Goal: Information Seeking & Learning: Learn about a topic

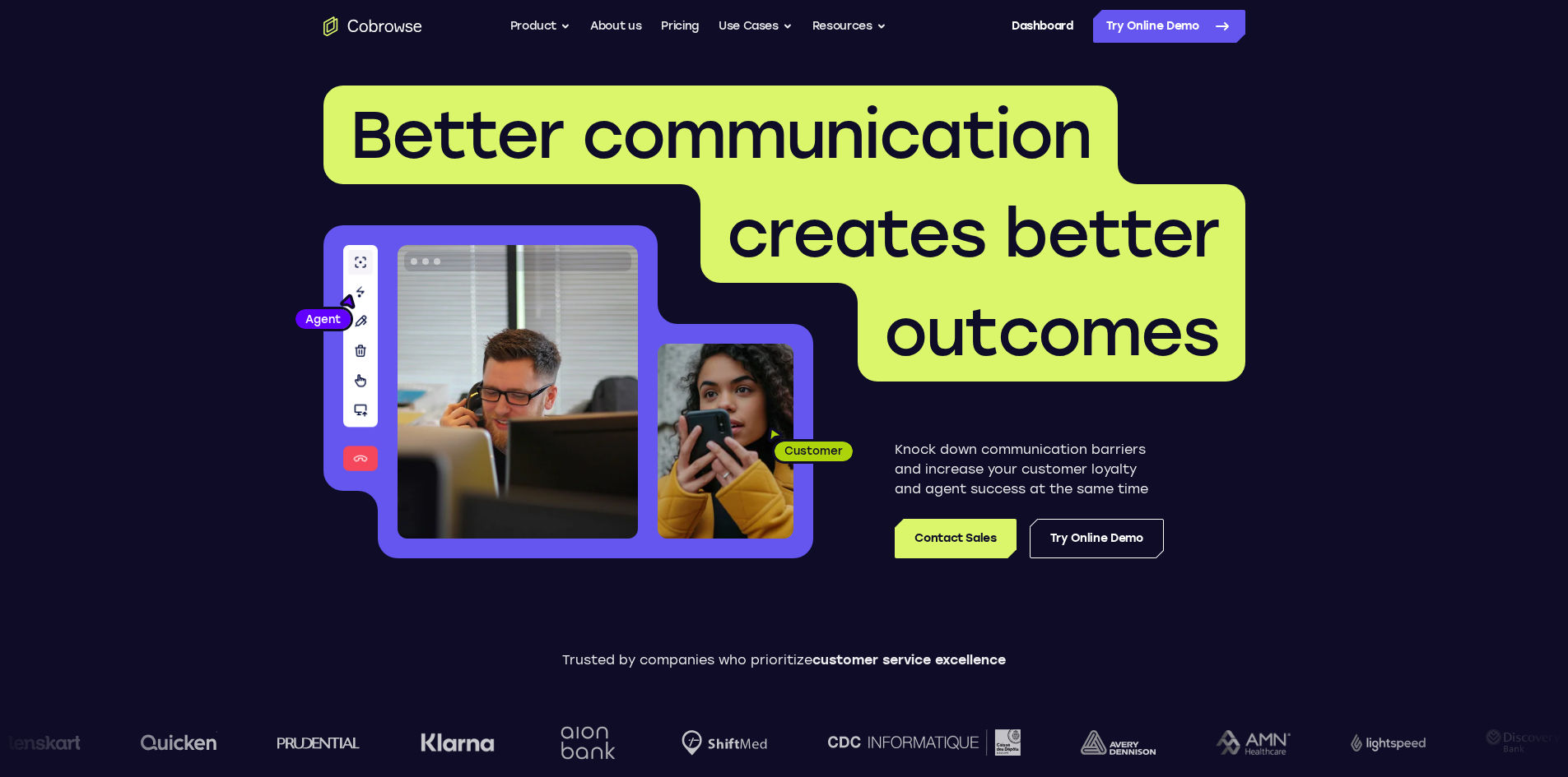
click at [707, 23] on ul "Go back Powerful, Flexible and Trustworthy. Avoid all extra friction for both A…" at bounding box center [698, 26] width 376 height 33
click at [694, 25] on link "Pricing" at bounding box center [679, 26] width 38 height 33
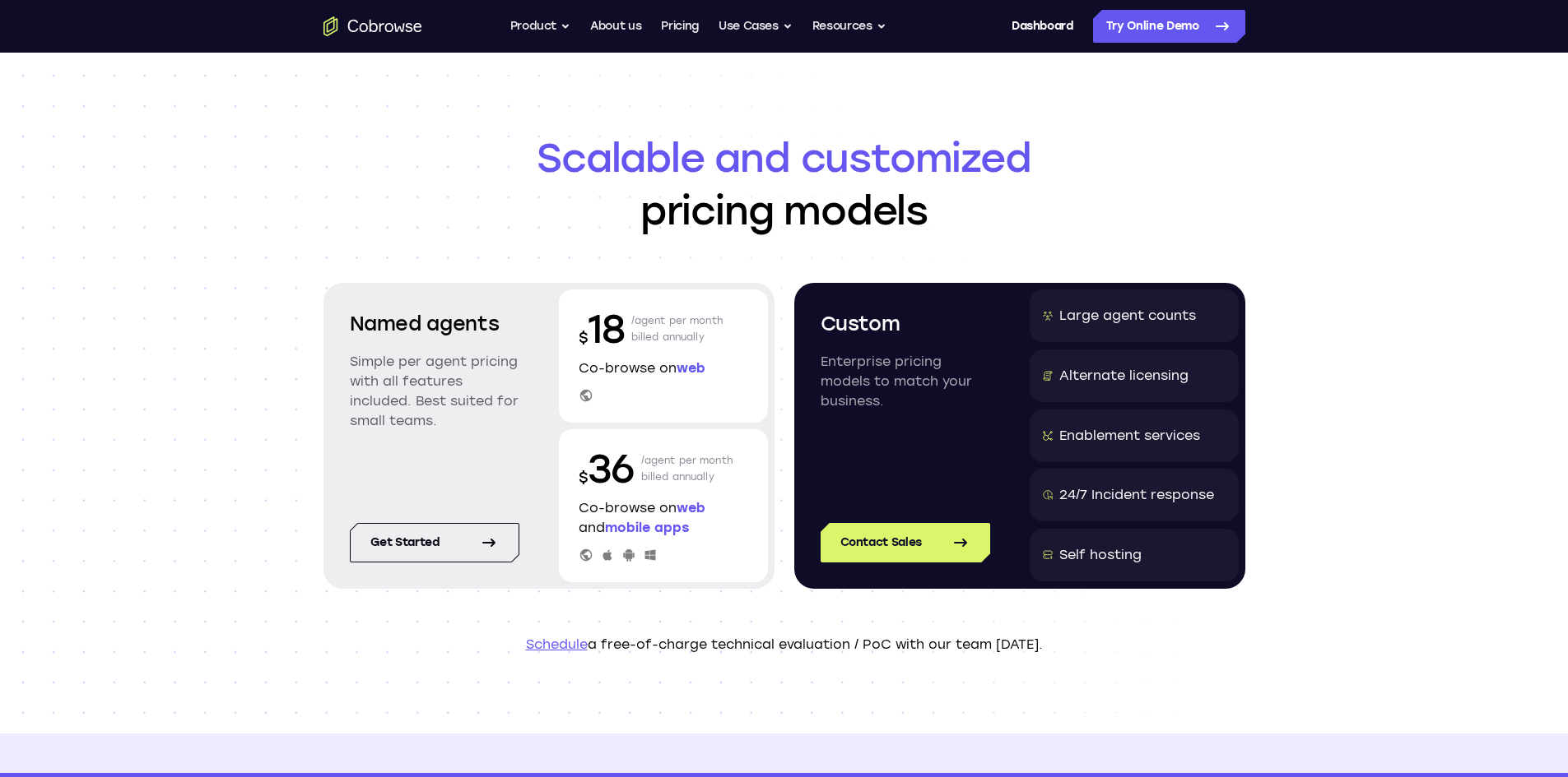
click at [194, 215] on div "Scalable and customized pricing models Named agents Simple per agent pricing wi…" at bounding box center [784, 394] width 1568 height 681
click at [466, 554] on link "Get started" at bounding box center [435, 543] width 170 height 39
click at [360, 18] on icon "Go to the home page" at bounding box center [373, 27] width 99 height 20
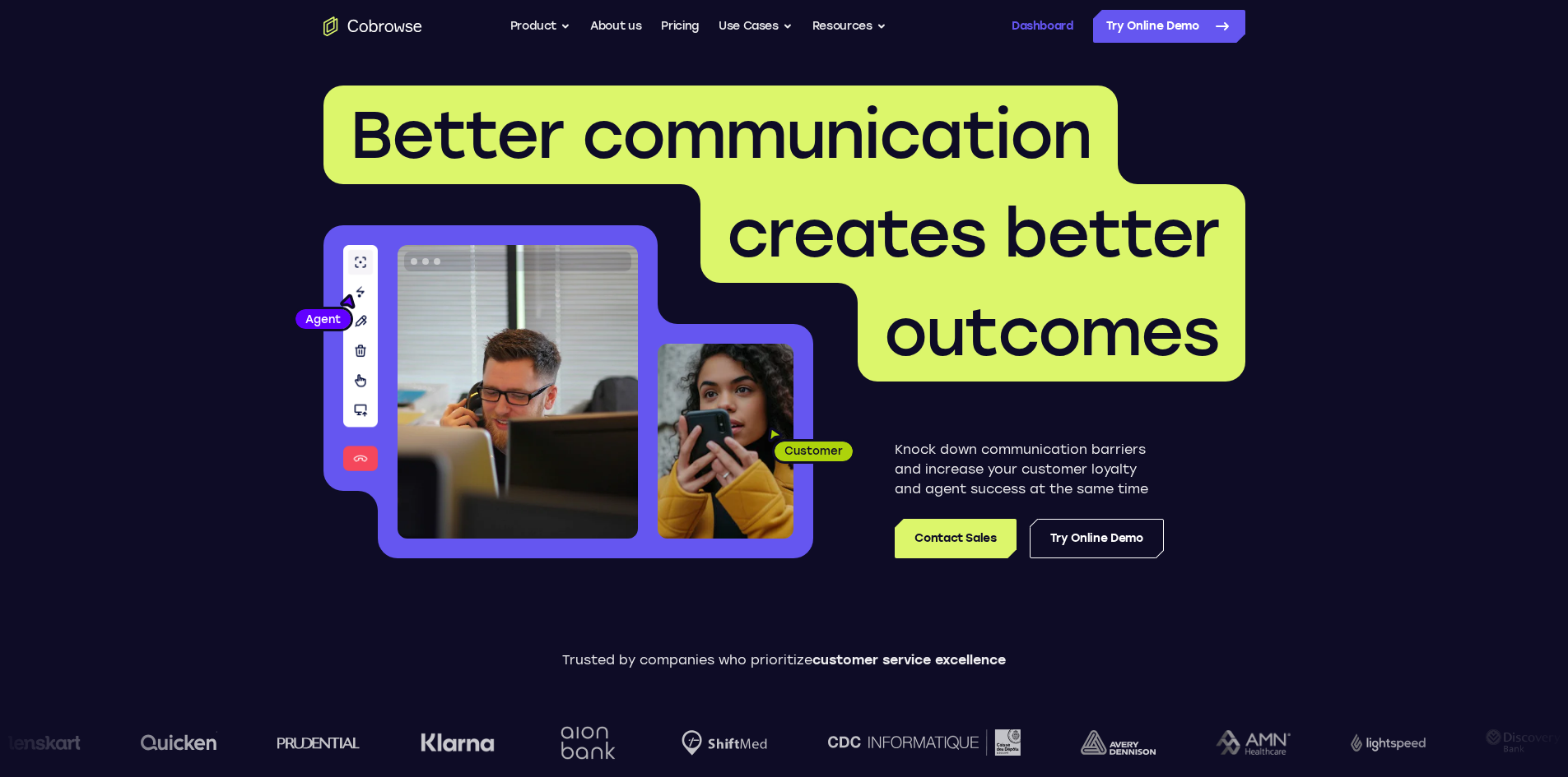
click at [1036, 29] on link "Dashboard" at bounding box center [1043, 26] width 62 height 33
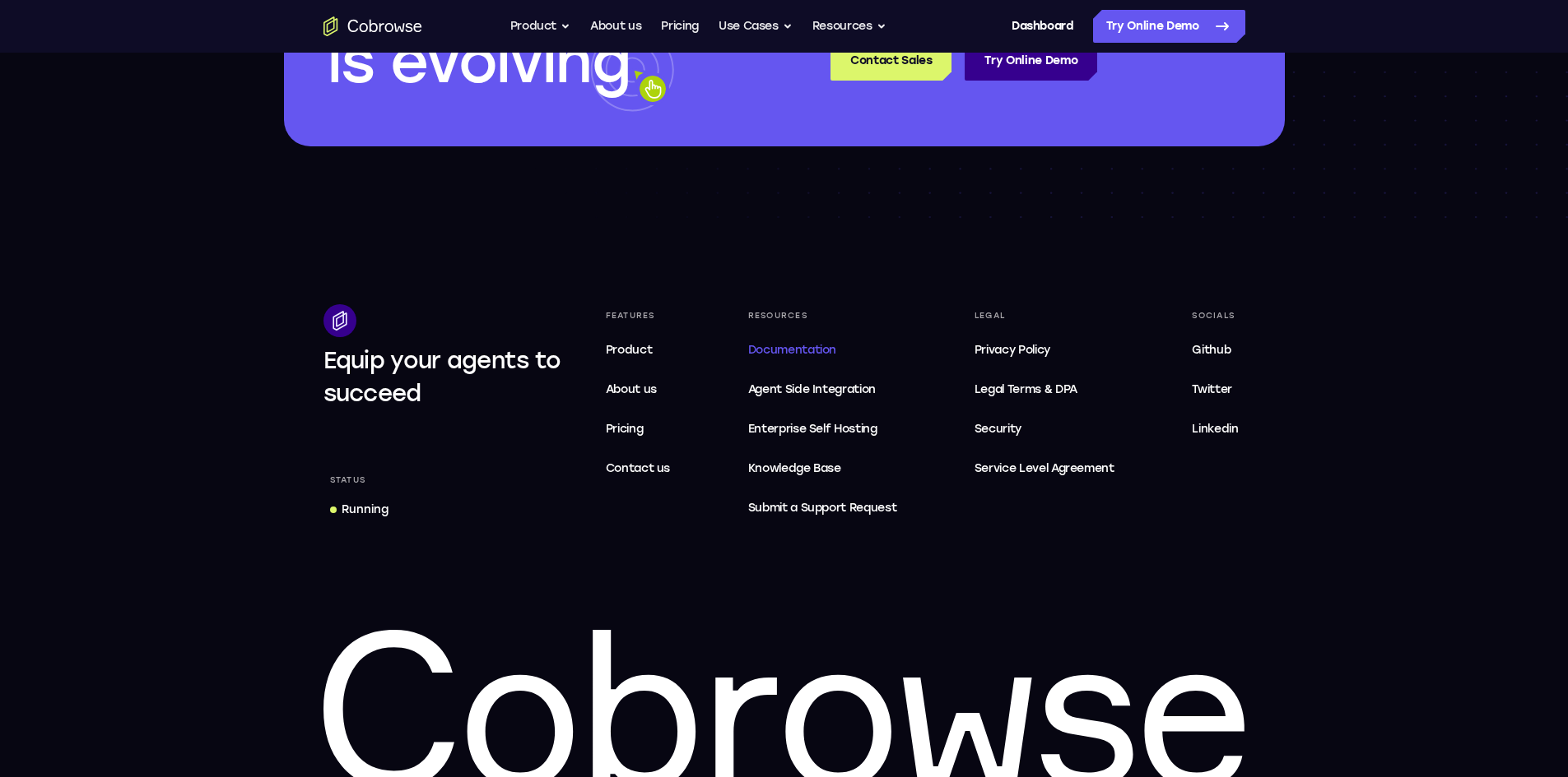
scroll to position [4853, 0]
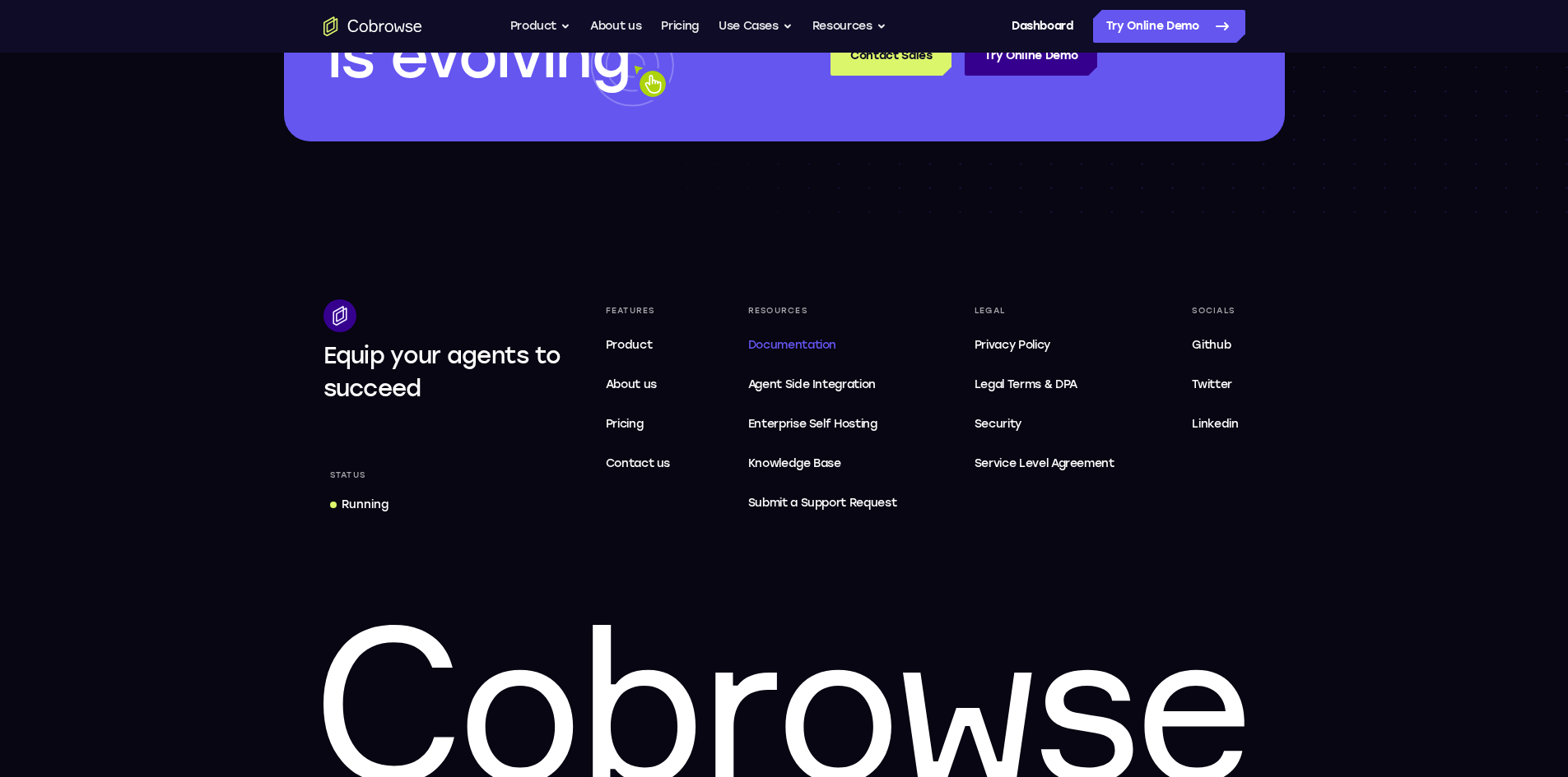
click at [779, 362] on link "Documentation" at bounding box center [822, 345] width 162 height 33
click at [613, 471] on span "Contact us" at bounding box center [638, 463] width 65 height 14
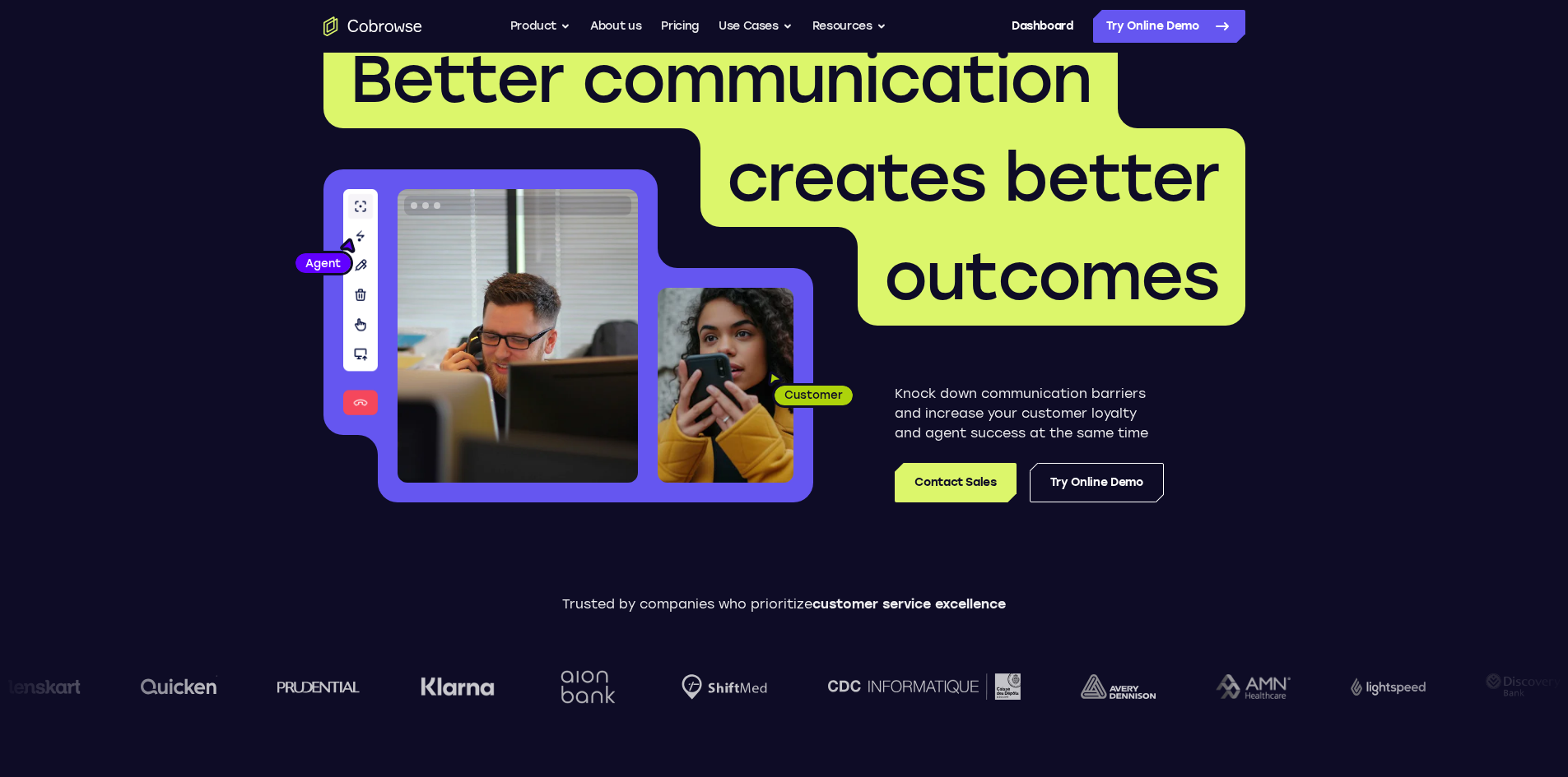
scroll to position [0, 0]
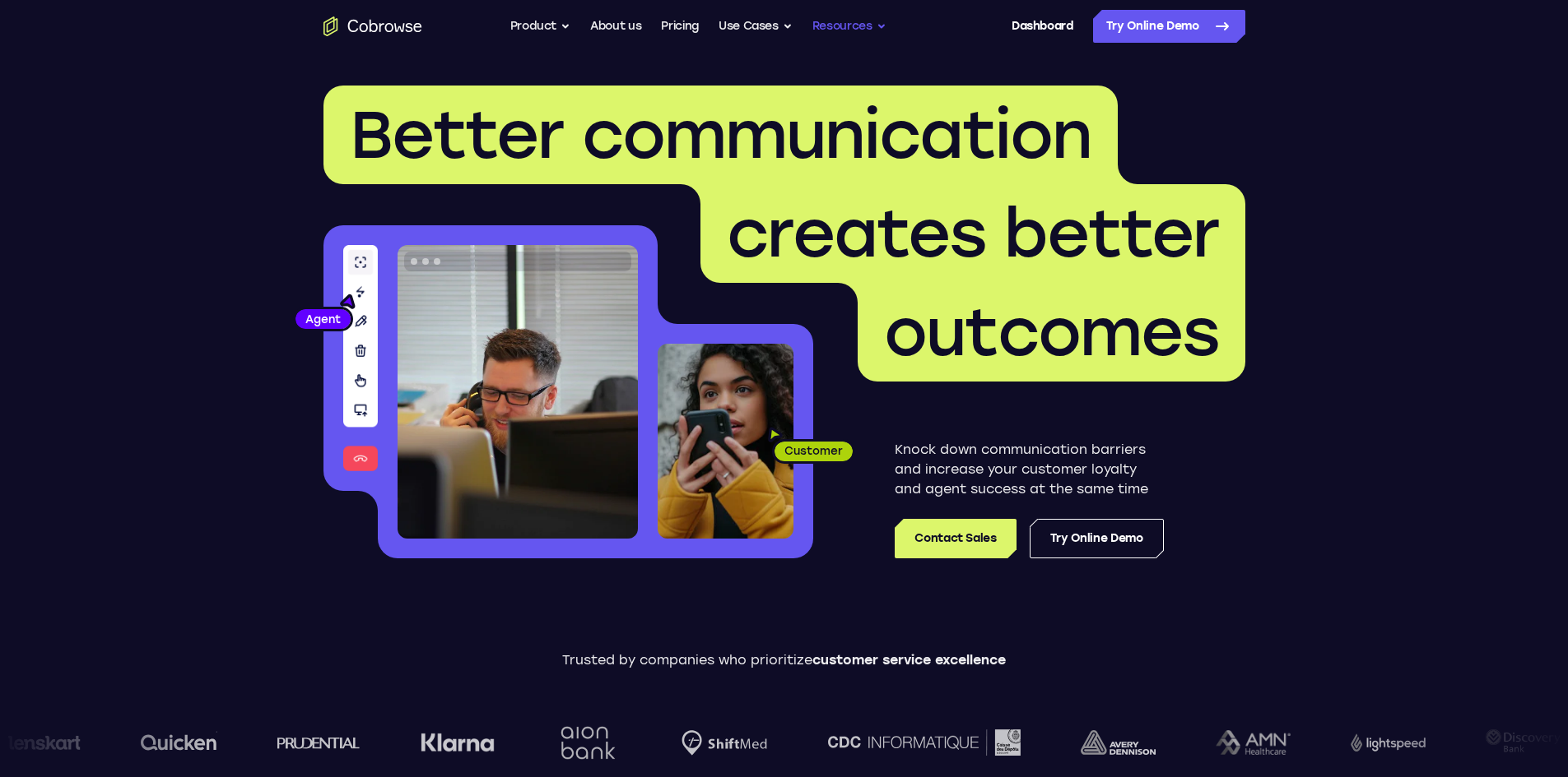
click at [823, 15] on button "Resources" at bounding box center [849, 26] width 74 height 33
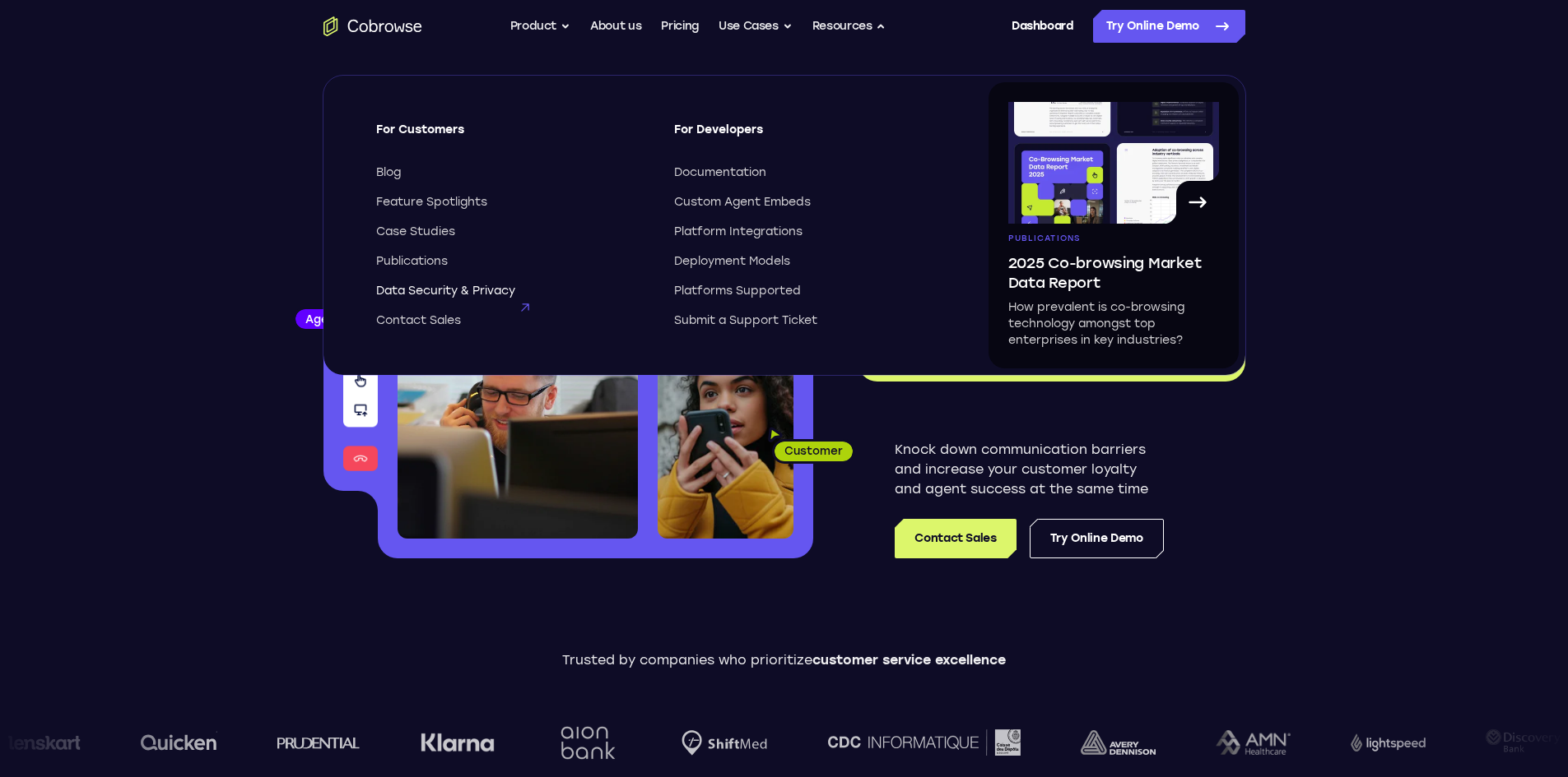
click at [496, 288] on span "Data Security & Privacy" at bounding box center [446, 291] width 139 height 17
click at [641, 23] on ul "Go back Powerful, Flexible and Trustworthy. Avoid all extra friction for both A…" at bounding box center [698, 26] width 376 height 33
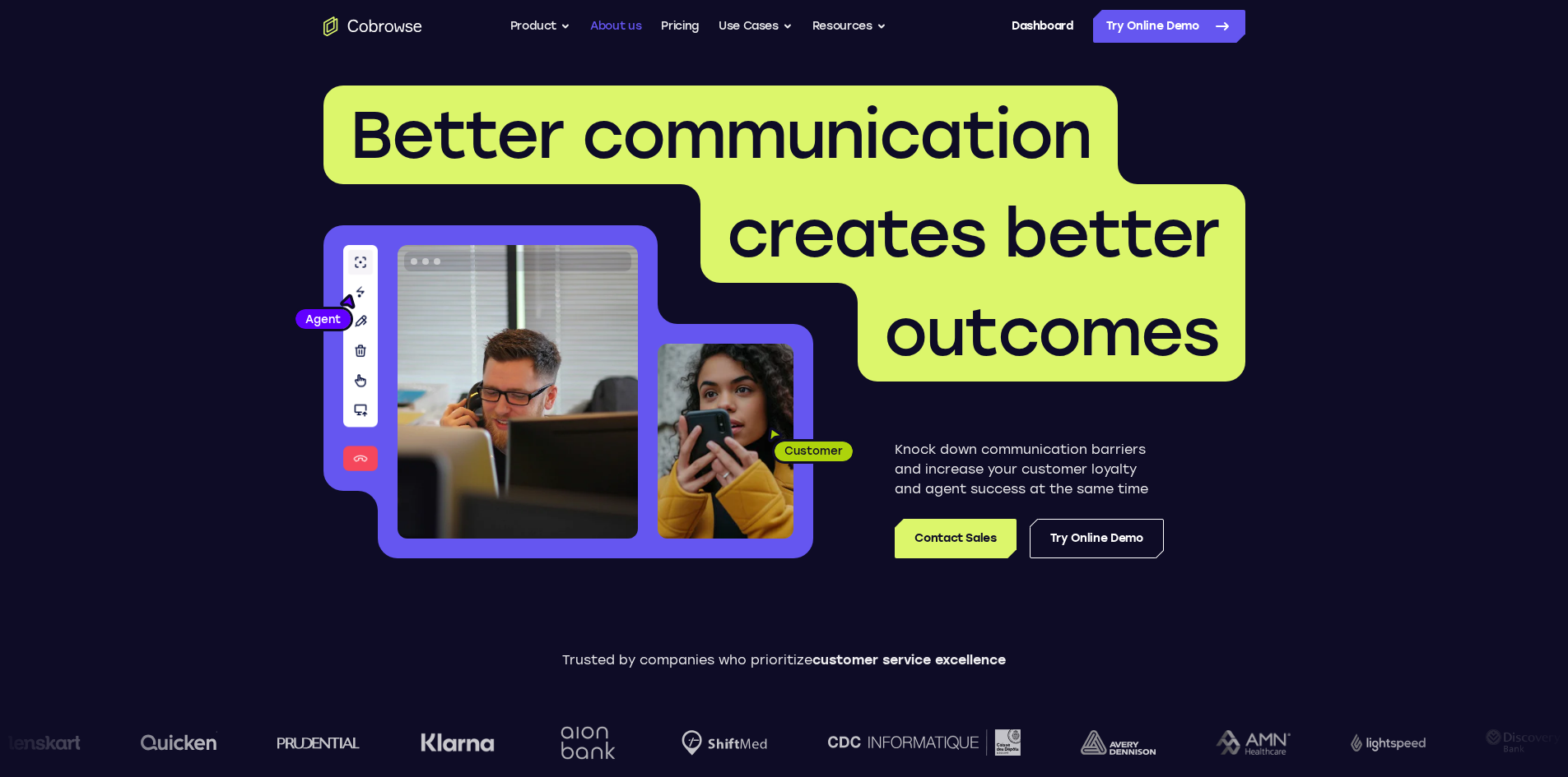
click at [626, 26] on link "About us" at bounding box center [615, 26] width 51 height 33
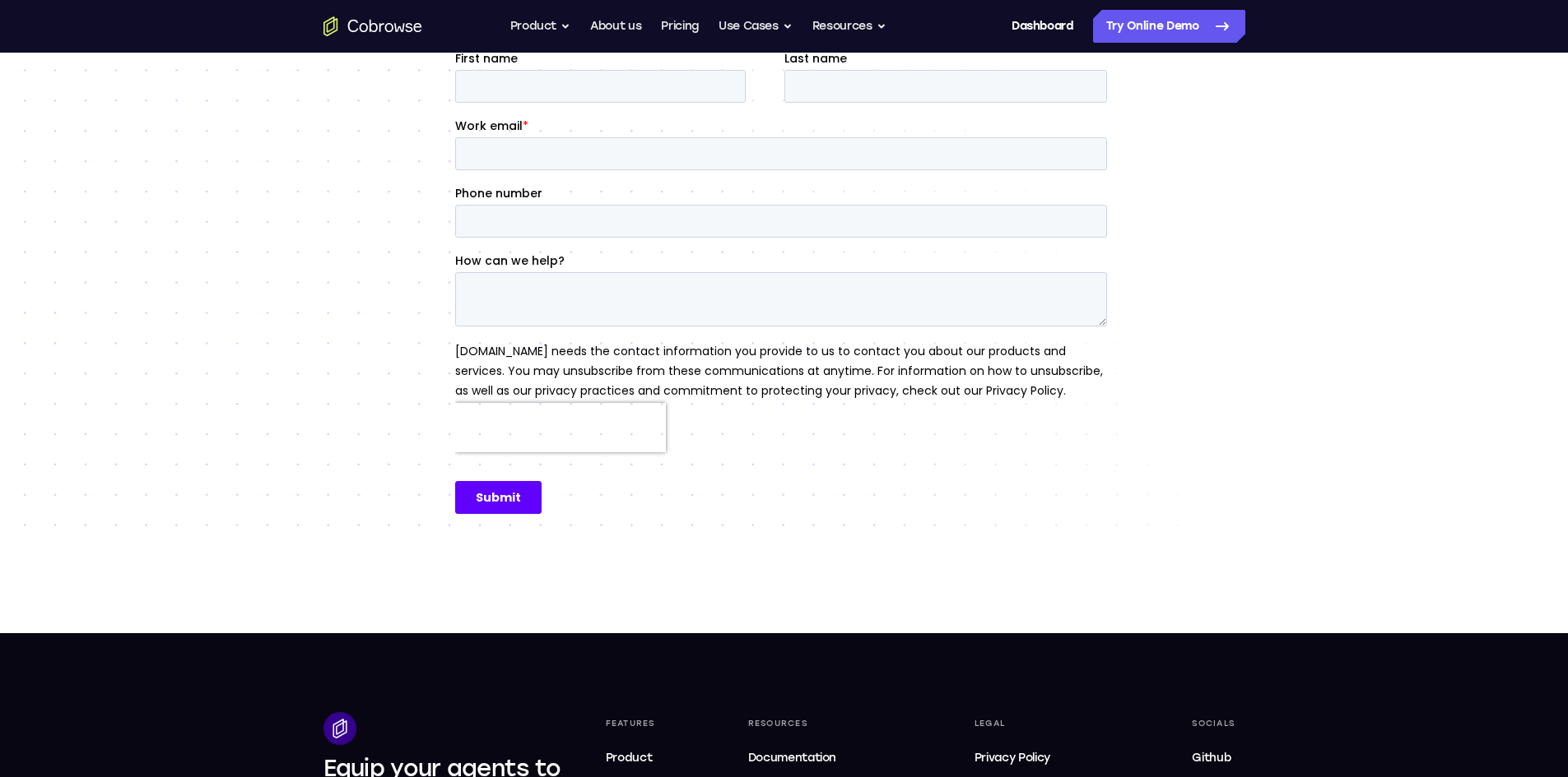
scroll to position [164, 0]
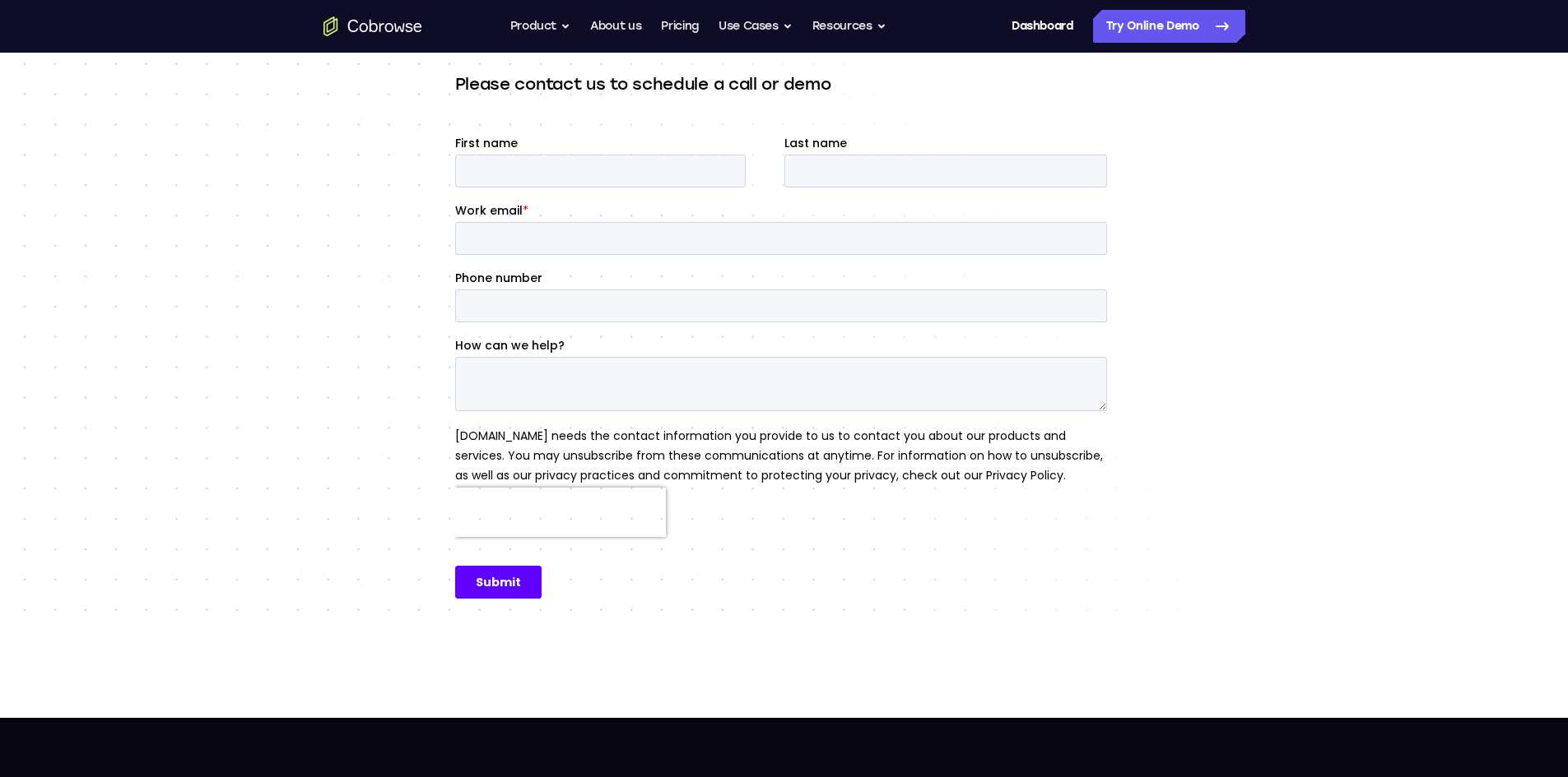
drag, startPoint x: 602, startPoint y: 467, endPoint x: 601, endPoint y: 482, distance: 15.0
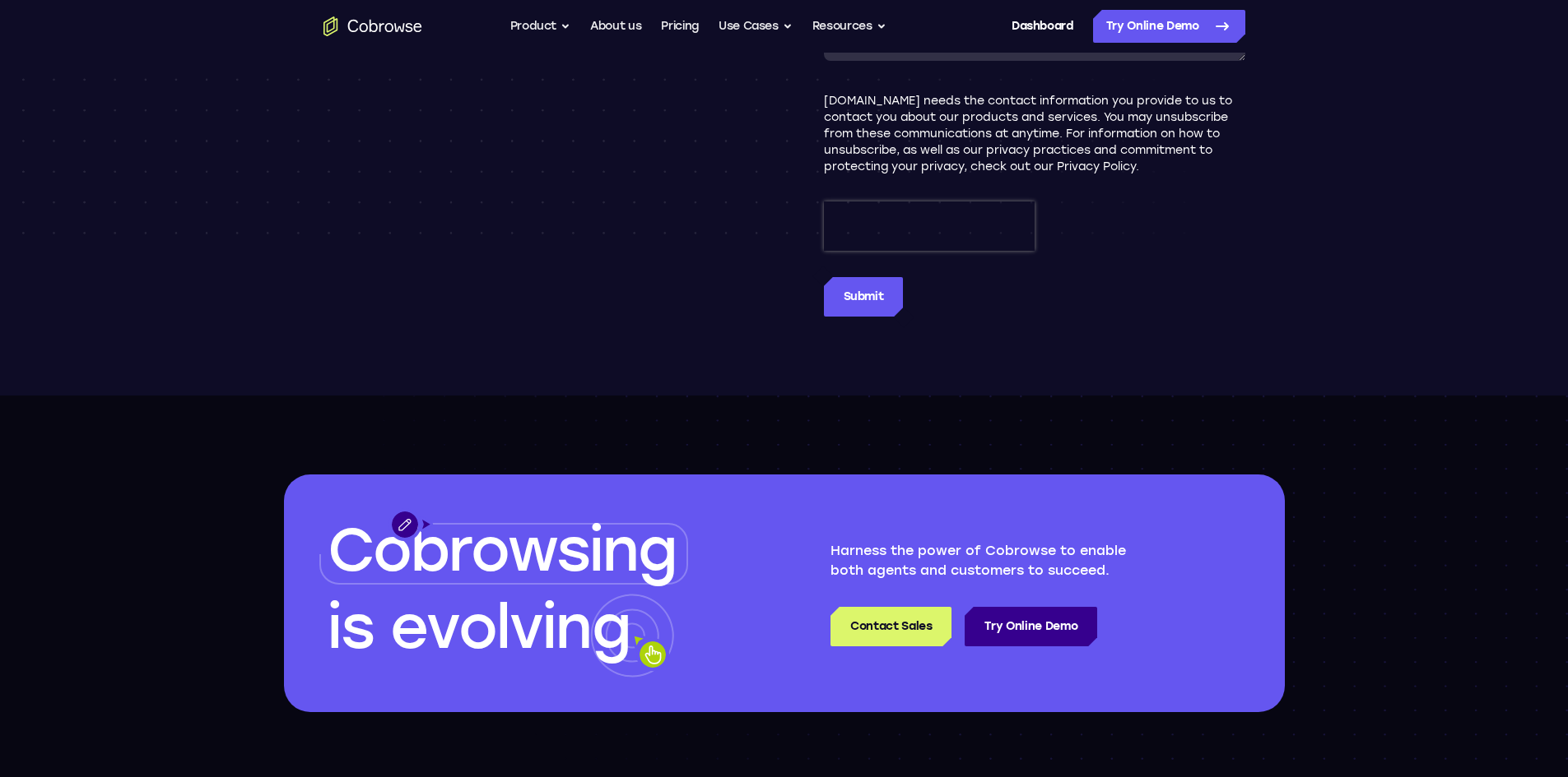
scroll to position [2139, 0]
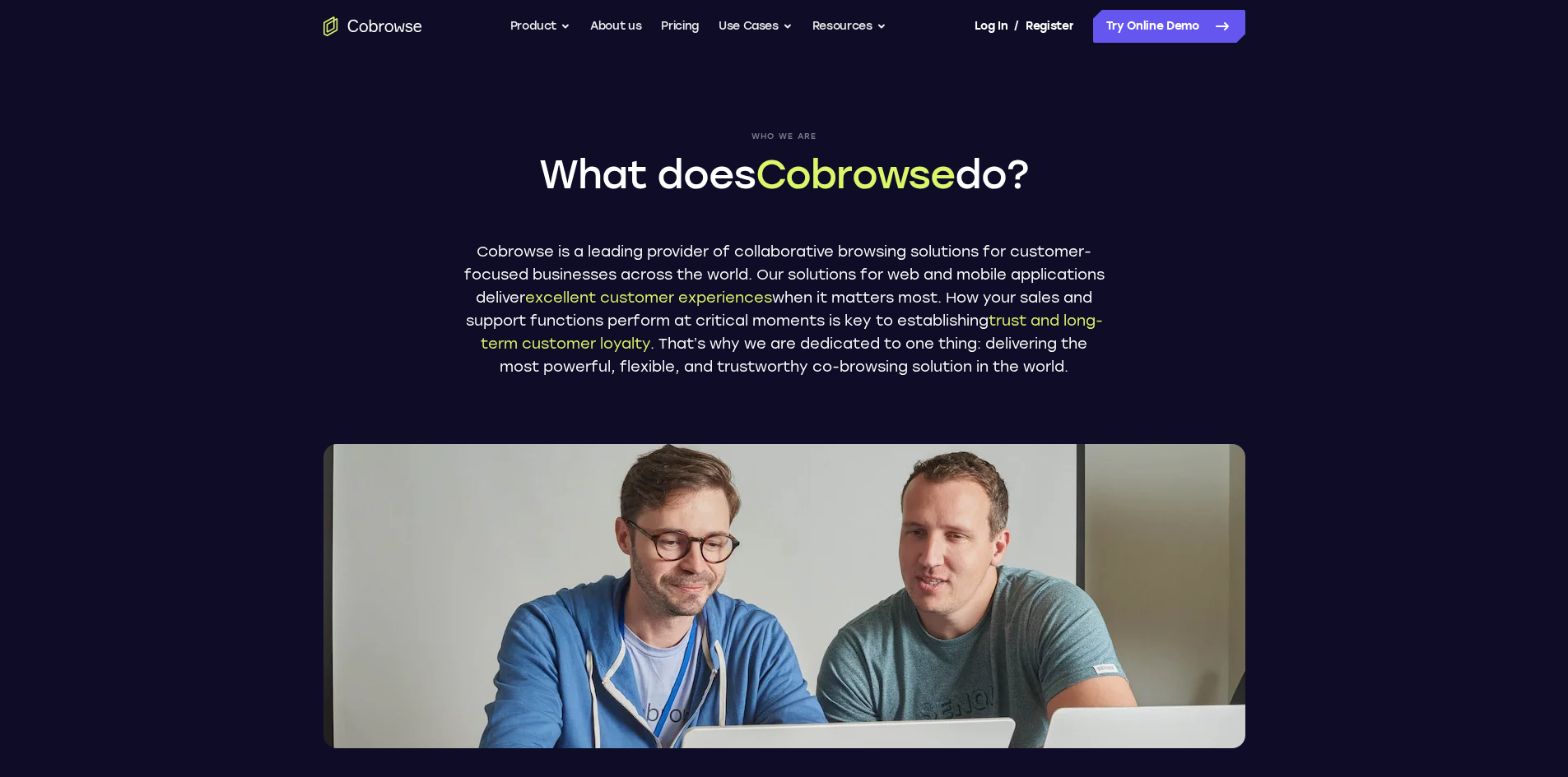
click at [548, 22] on button "Product" at bounding box center [541, 26] width 61 height 33
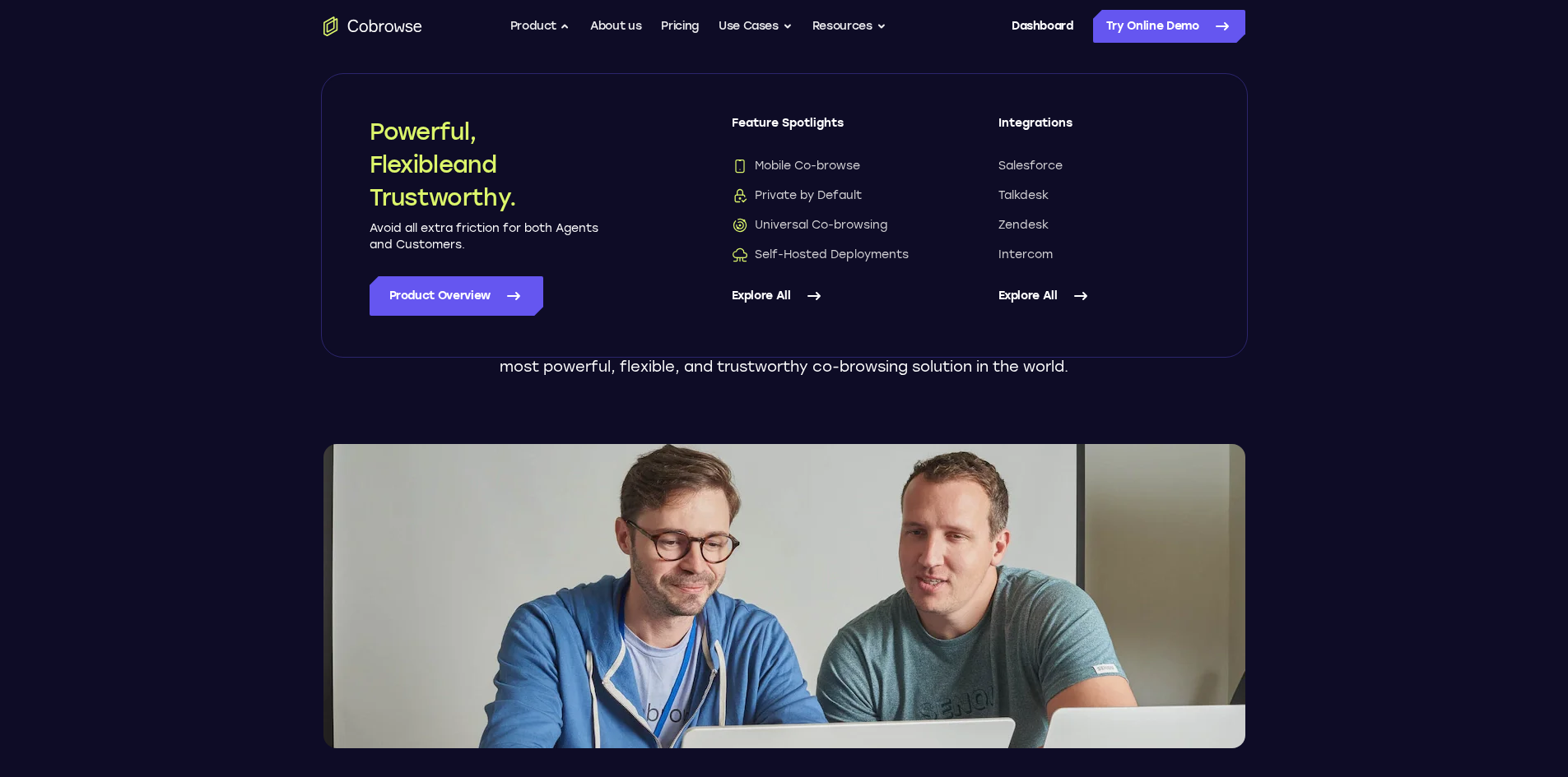
click at [810, 291] on icon at bounding box center [814, 296] width 20 height 20
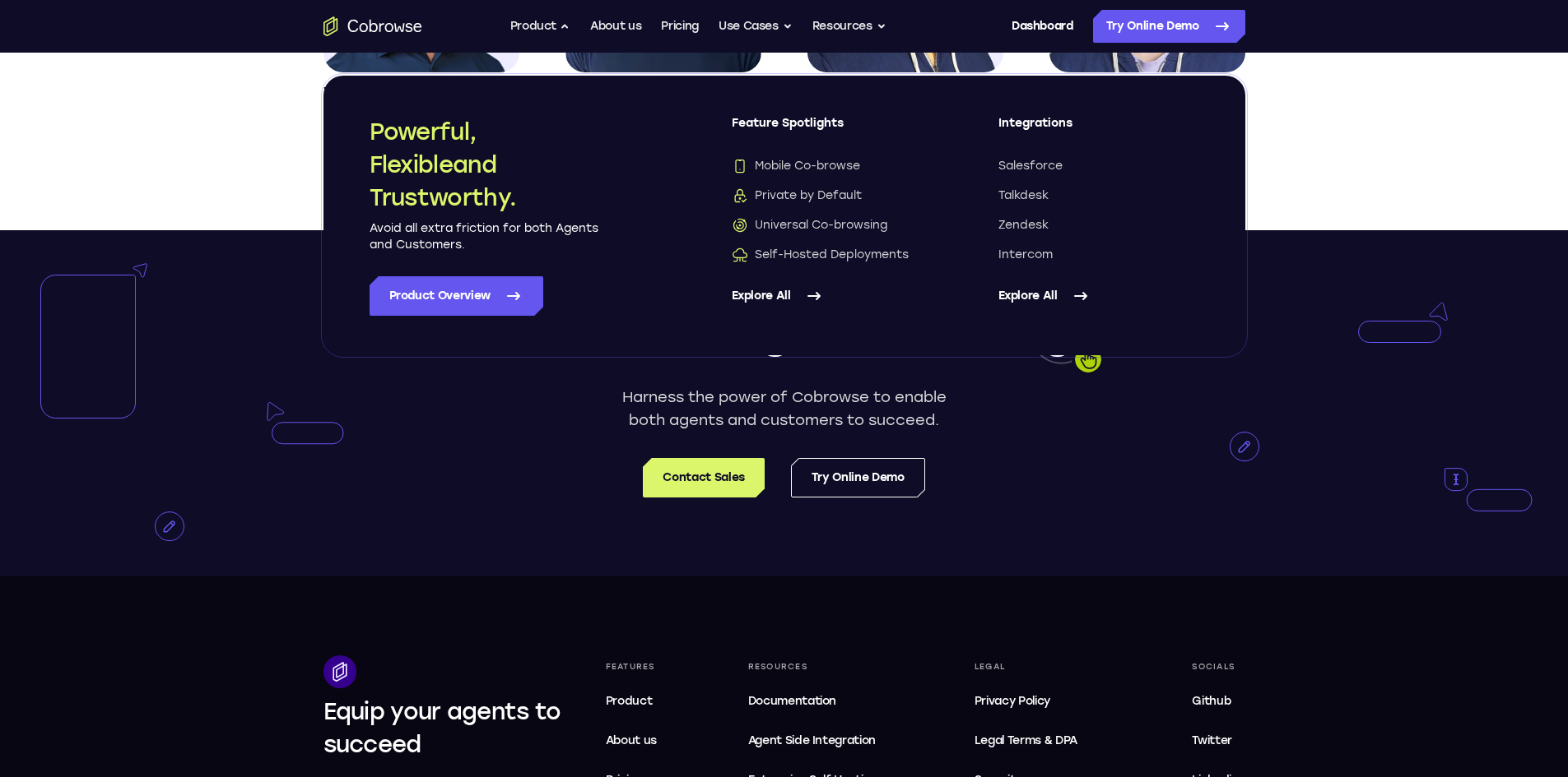
scroll to position [2632, 0]
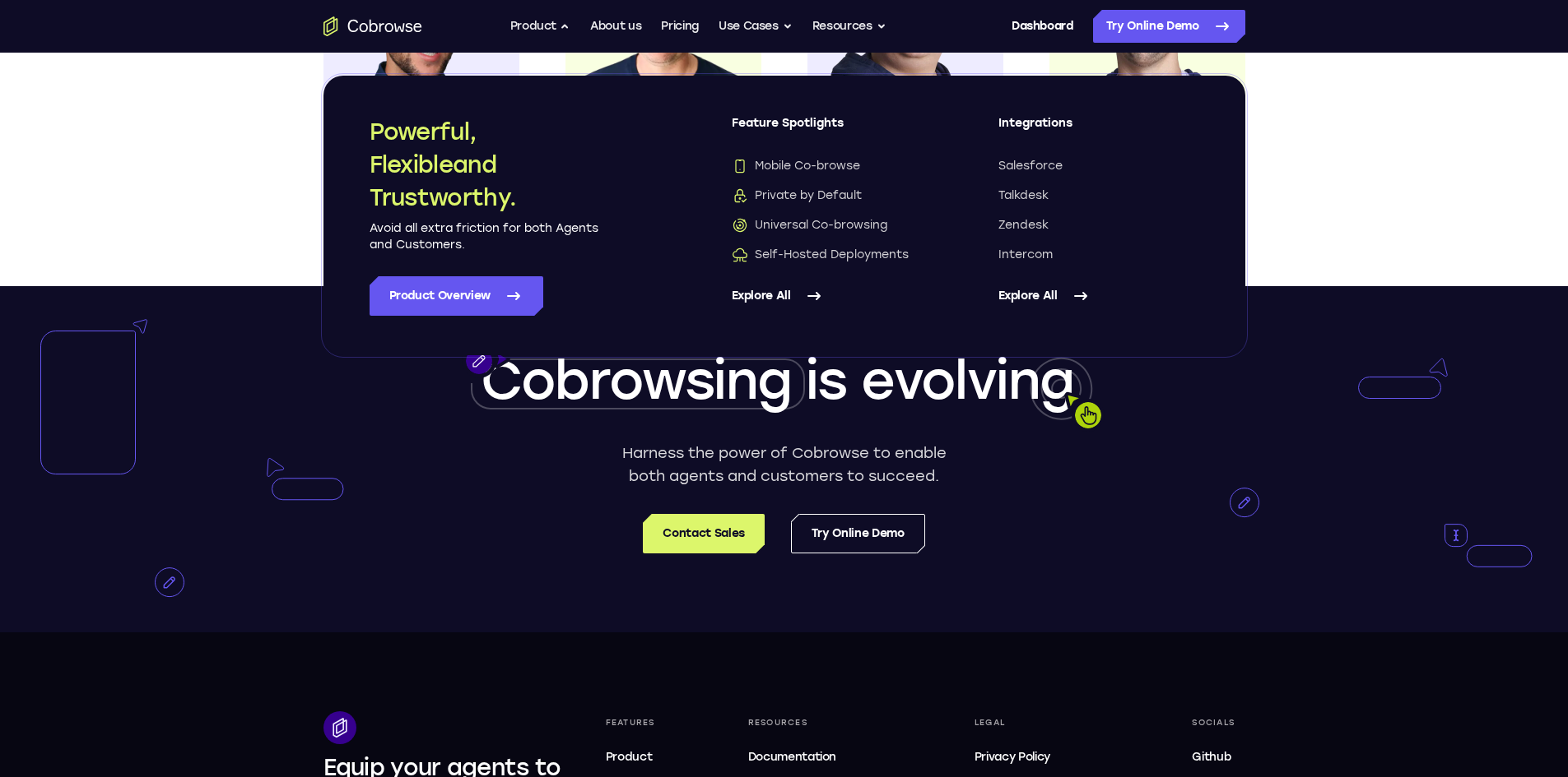
click at [658, 29] on ul "Go back Powerful, Flexible and Trustworthy. Avoid all extra friction for both A…" at bounding box center [698, 26] width 376 height 33
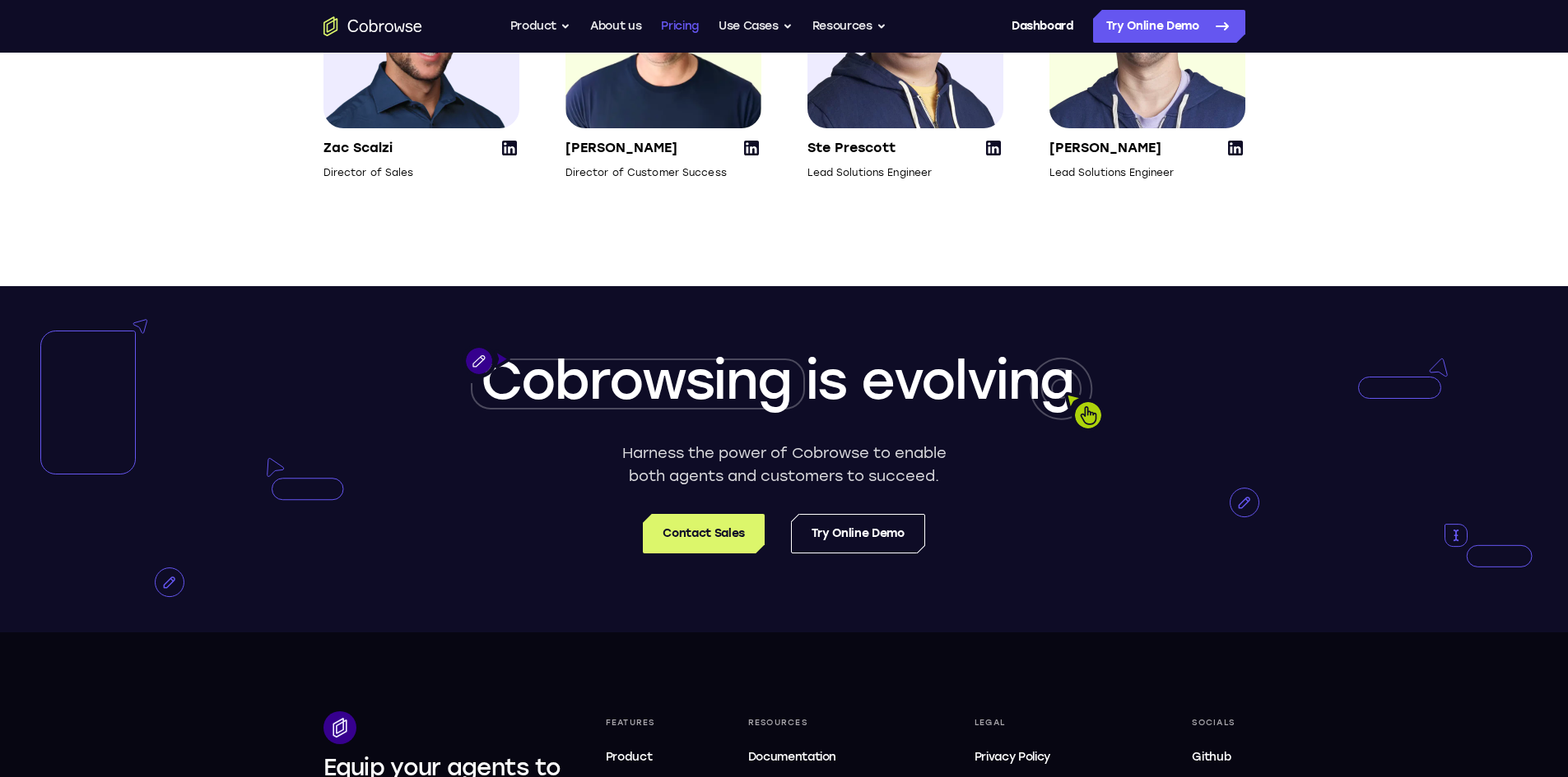
click at [663, 28] on link "Pricing" at bounding box center [679, 26] width 38 height 33
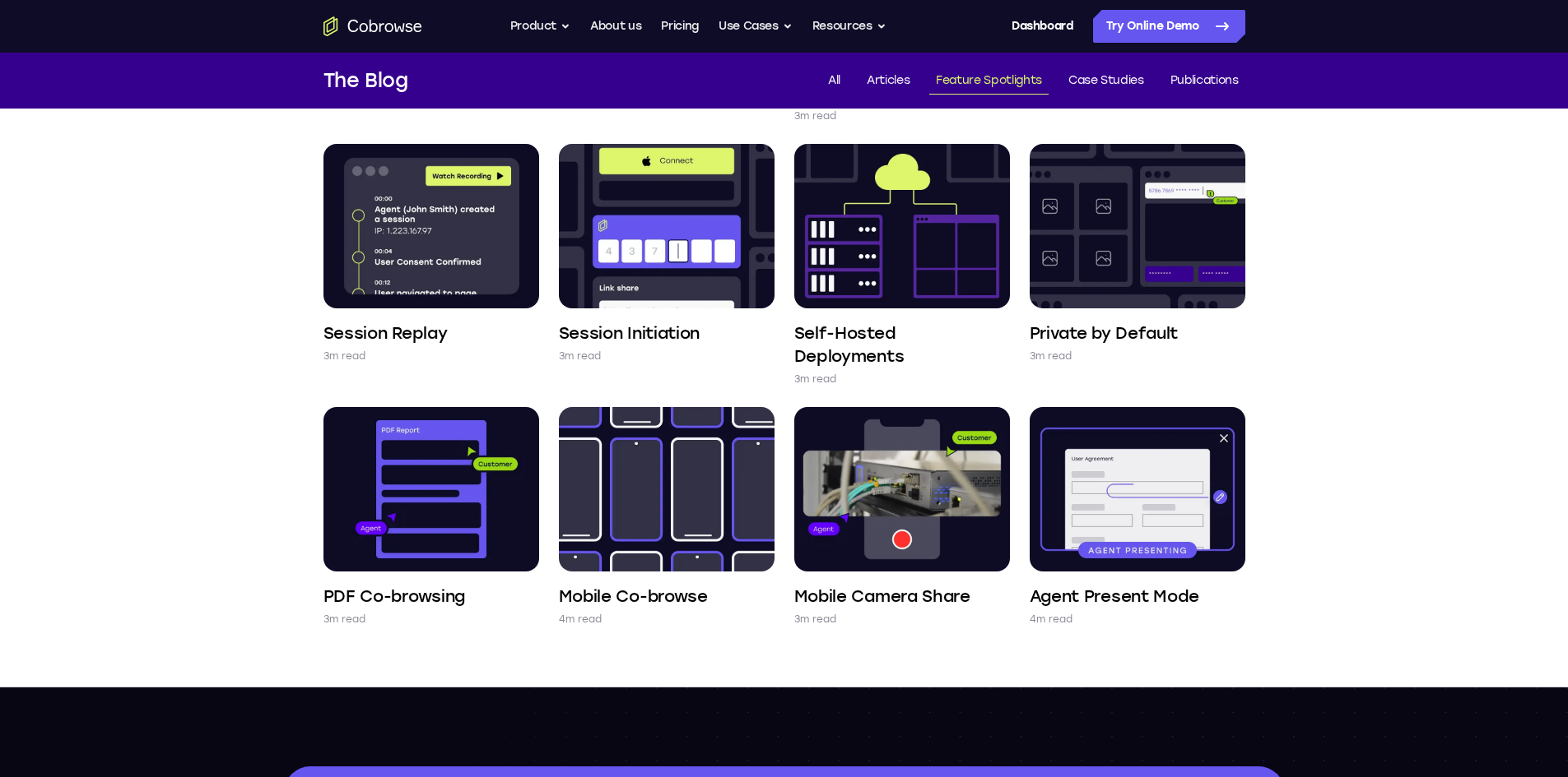
scroll to position [576, 0]
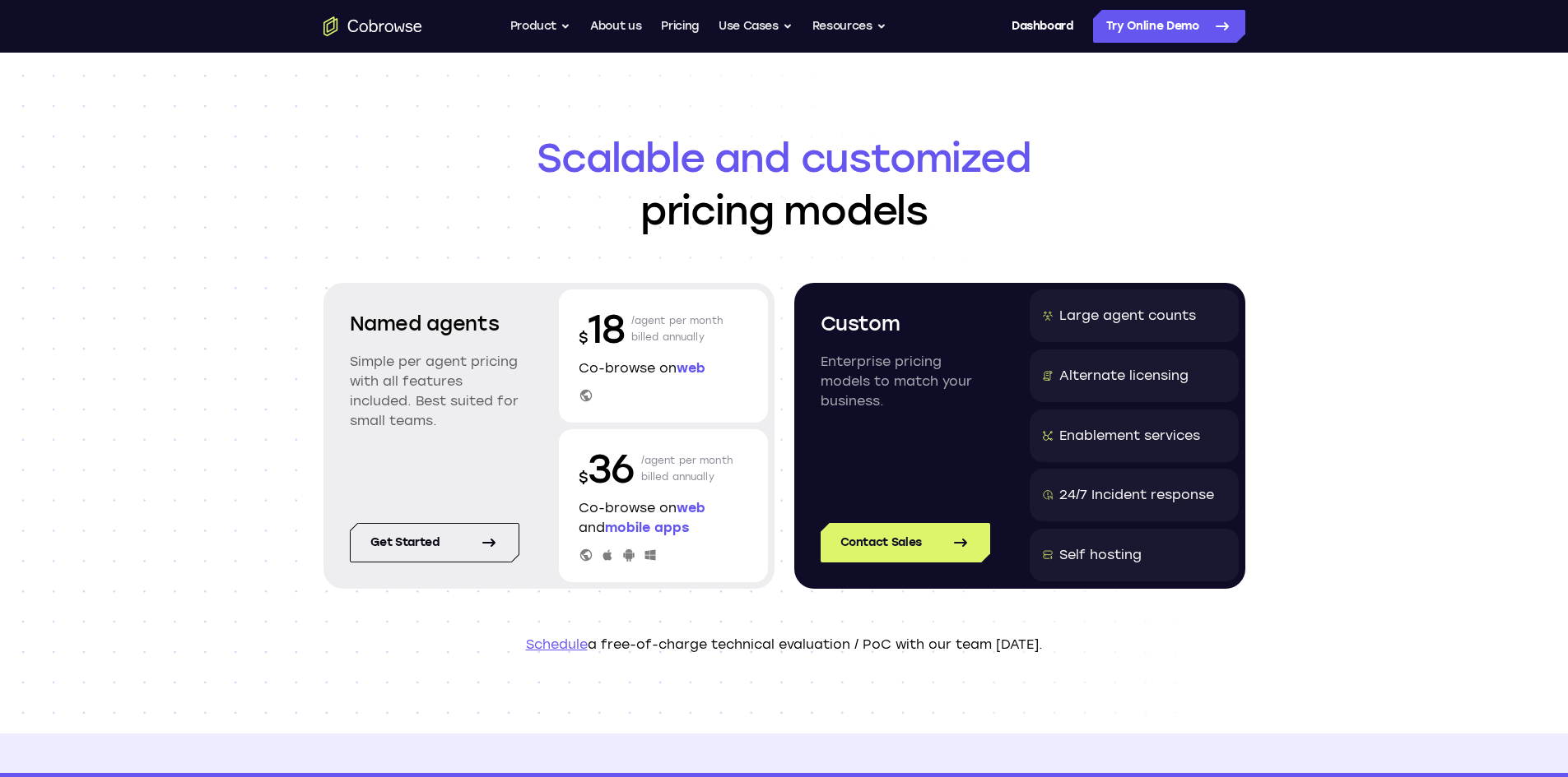
drag, startPoint x: 564, startPoint y: 641, endPoint x: 513, endPoint y: 634, distance: 51.5
click at [513, 634] on header "Scalable and customized pricing models Named agents Simple per agent pricing wi…" at bounding box center [784, 394] width 1053 height 681
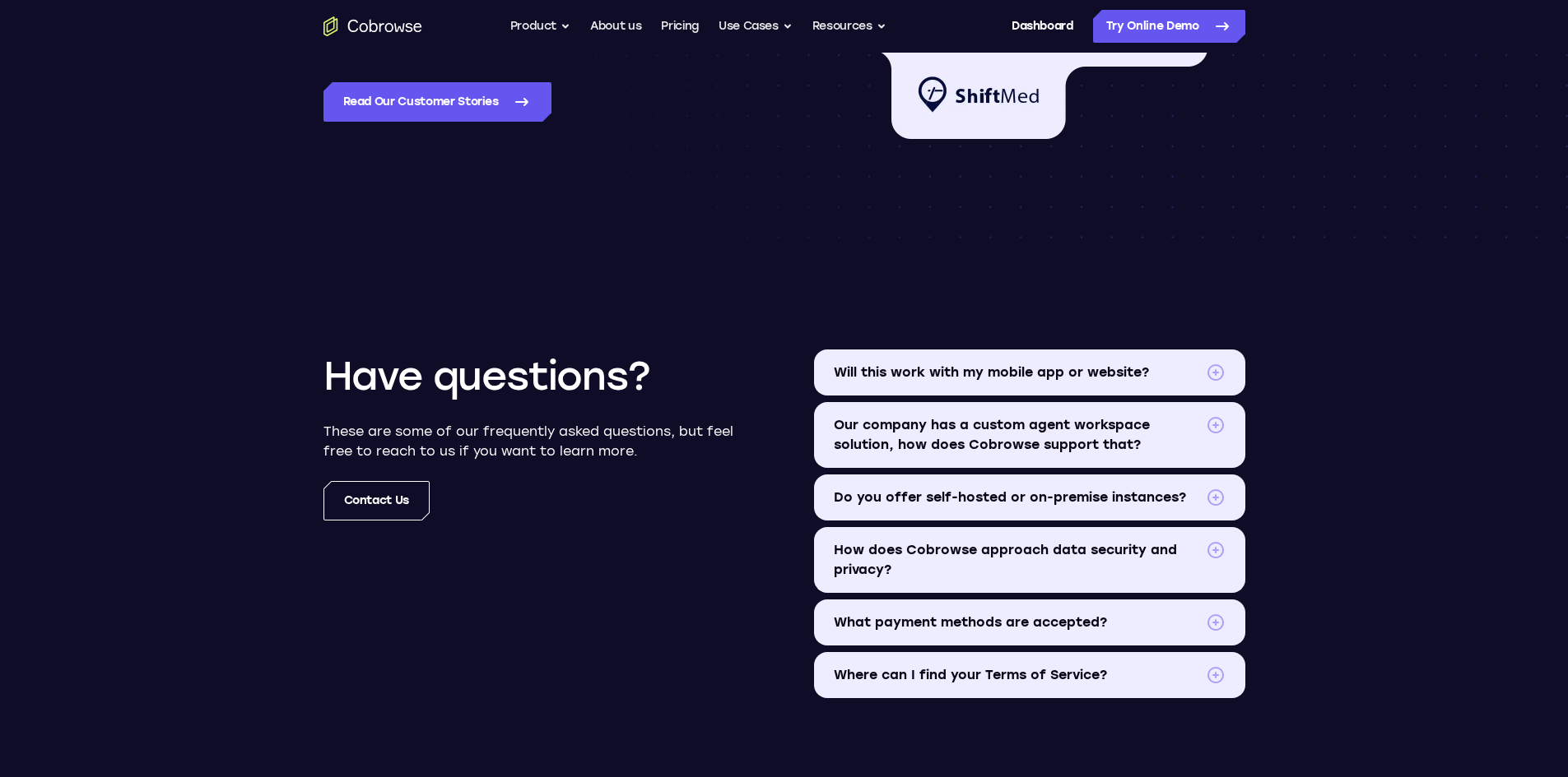
scroll to position [1810, 0]
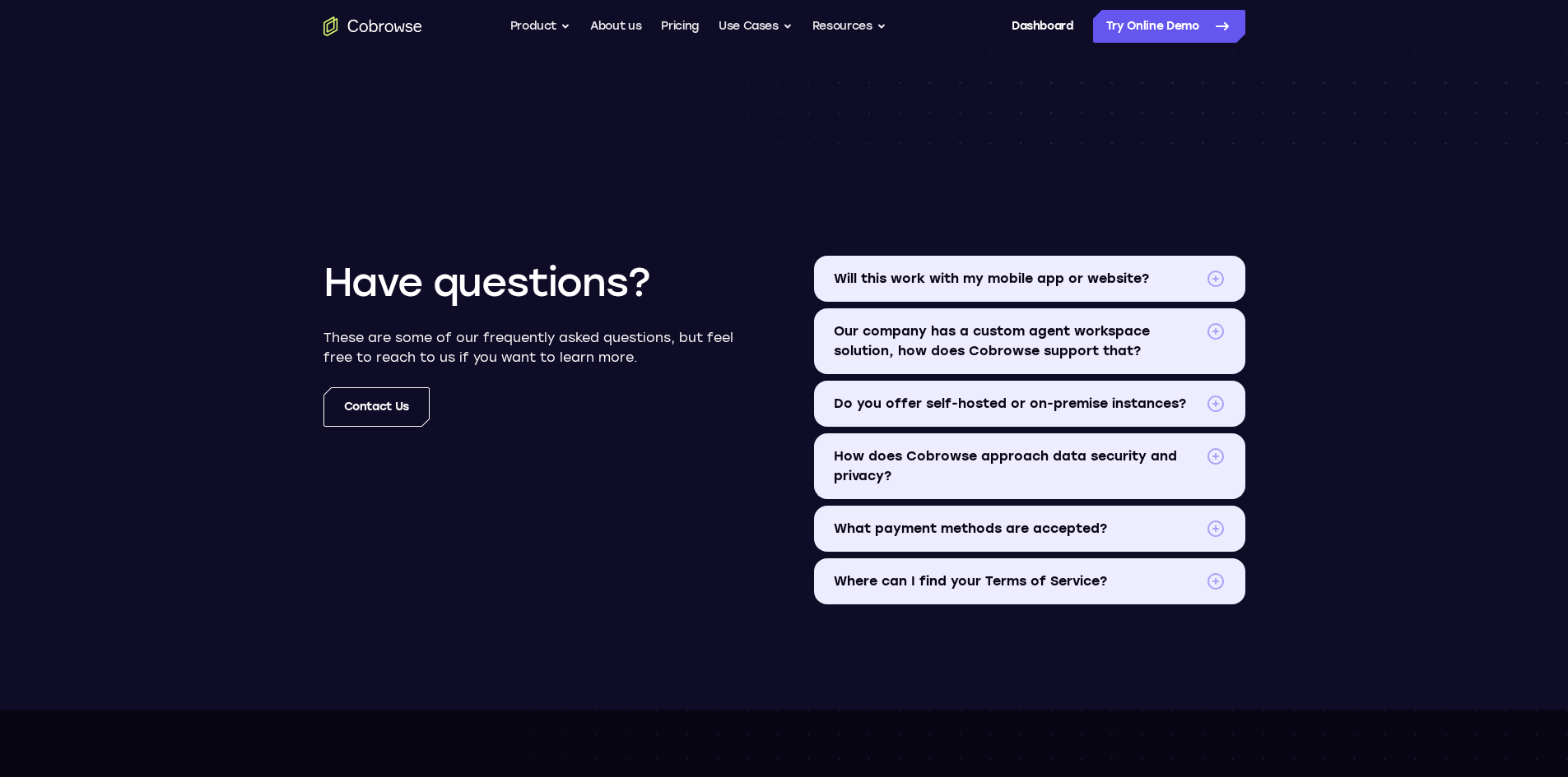
click at [1217, 399] on span at bounding box center [1215, 404] width 20 height 20
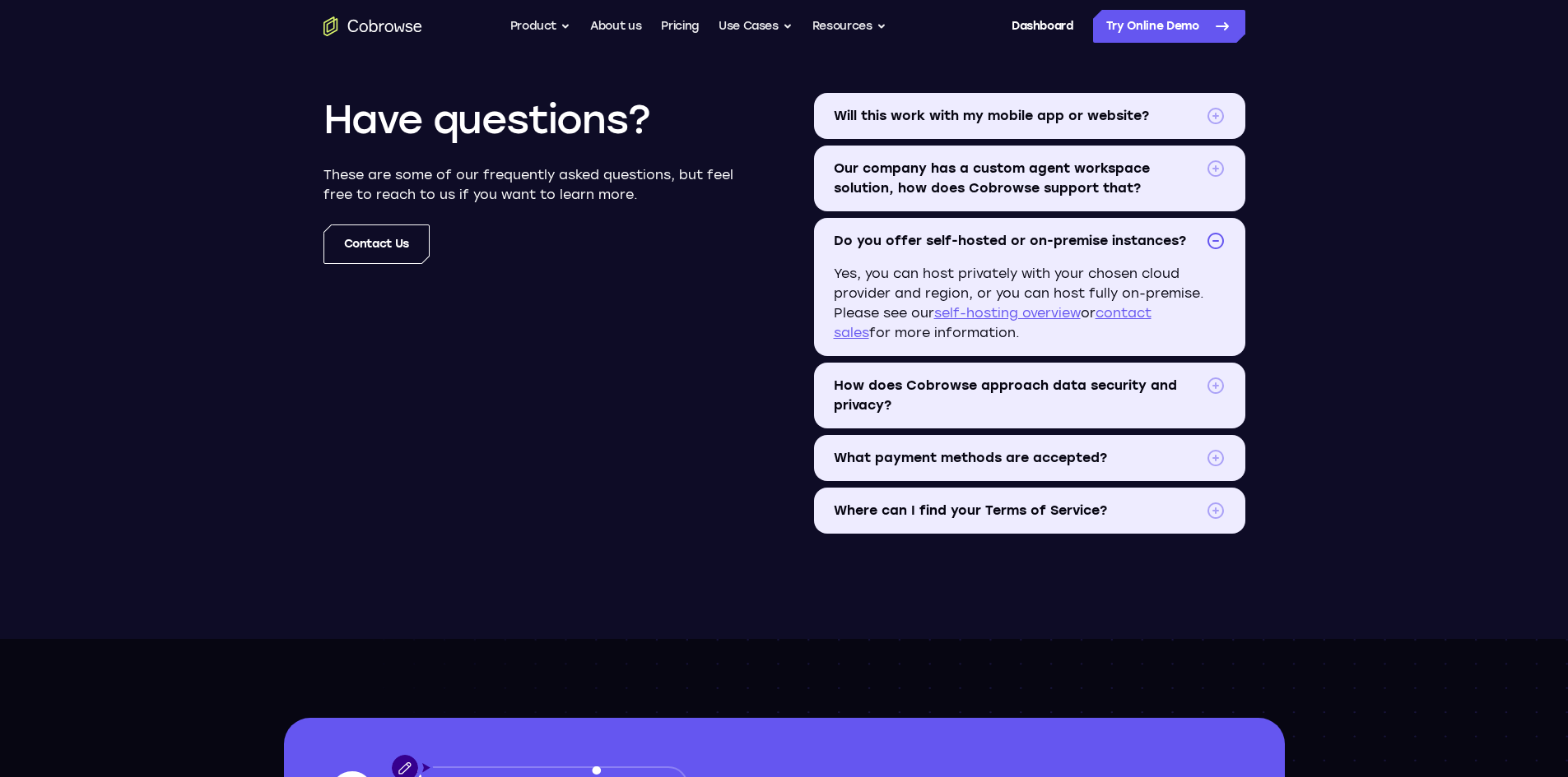
scroll to position [1974, 0]
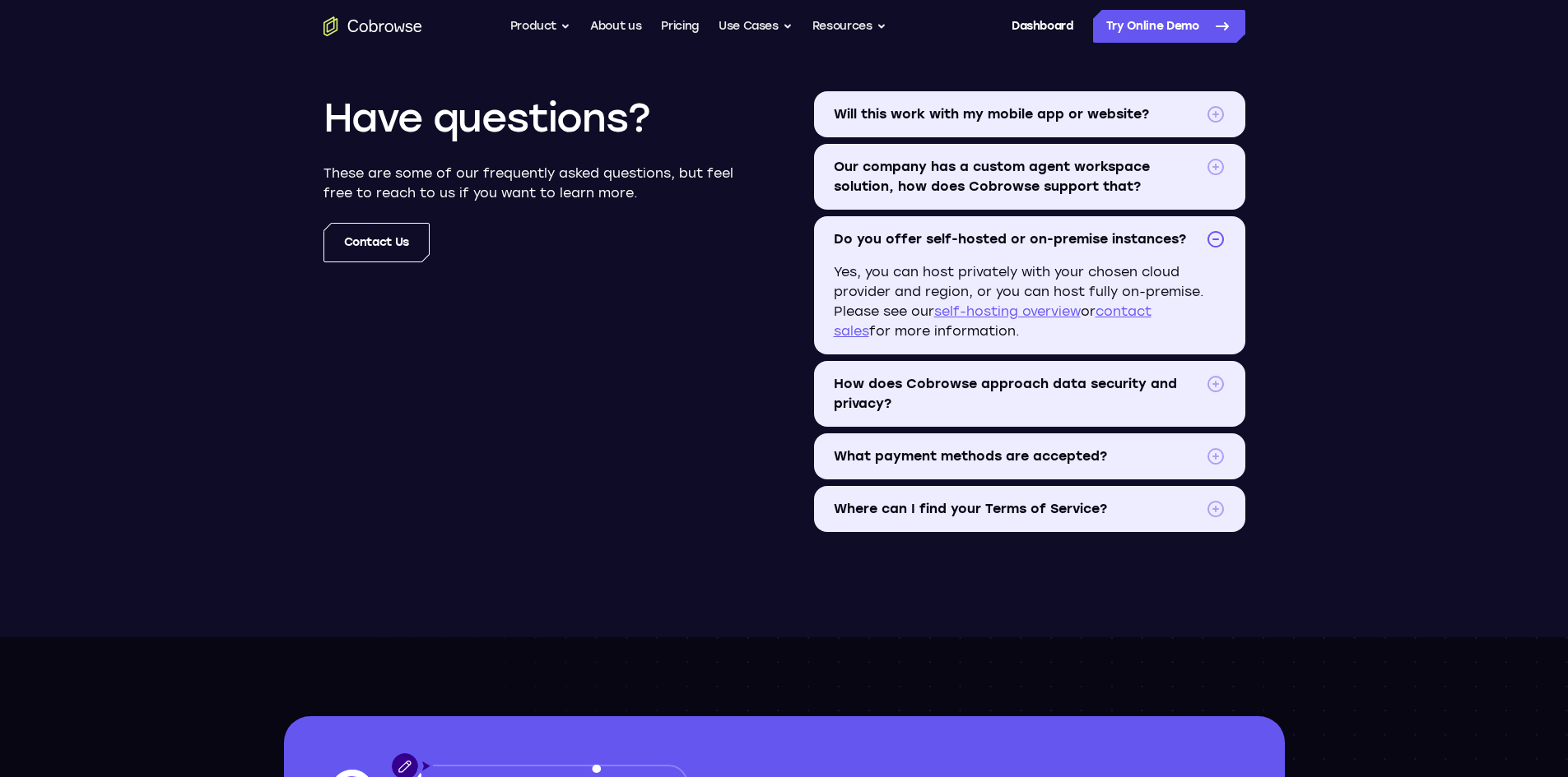
click at [1041, 306] on link "self-hosting overview" at bounding box center [1007, 311] width 147 height 16
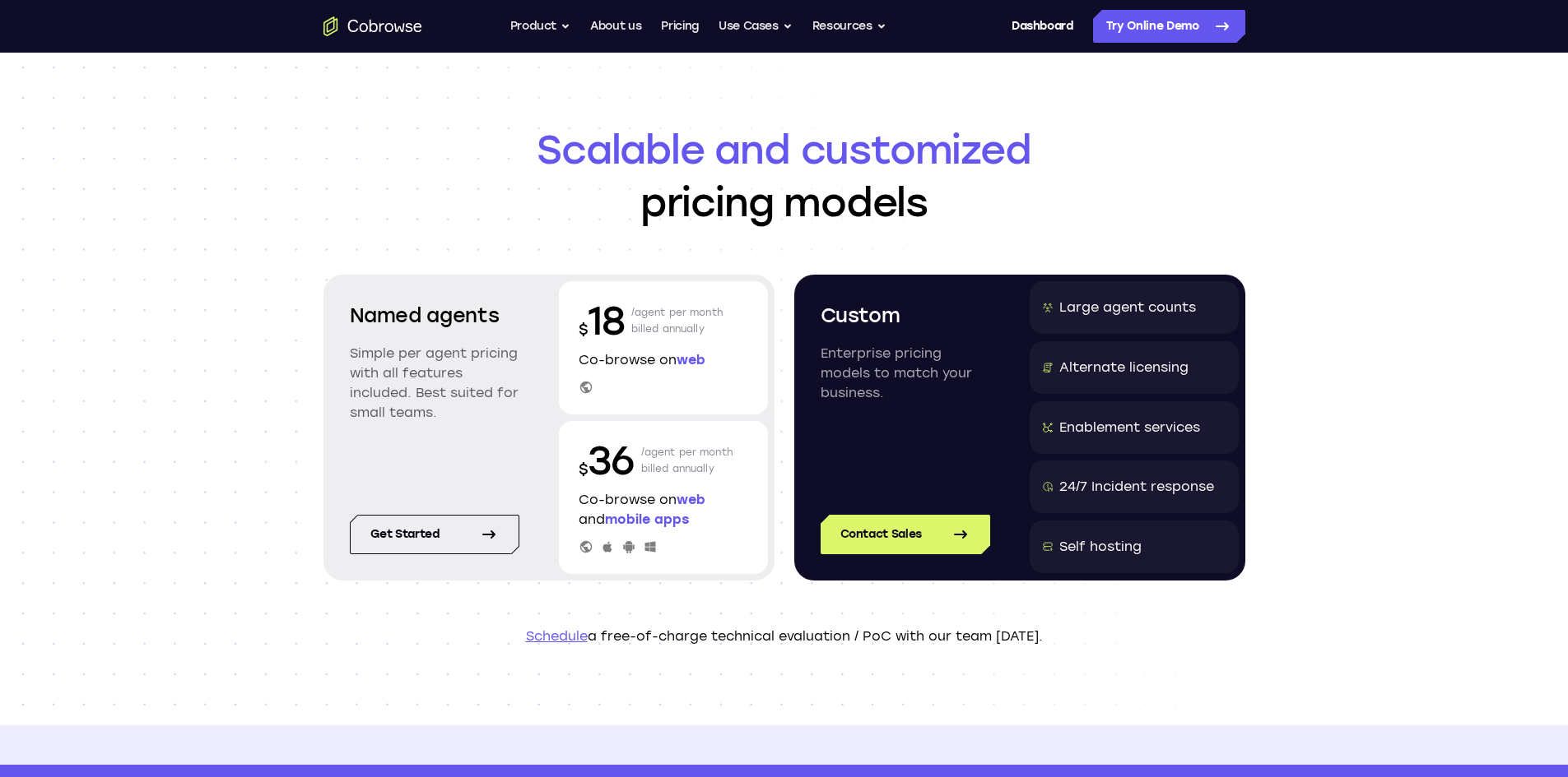
scroll to position [0, 0]
